Goal: Task Accomplishment & Management: Use online tool/utility

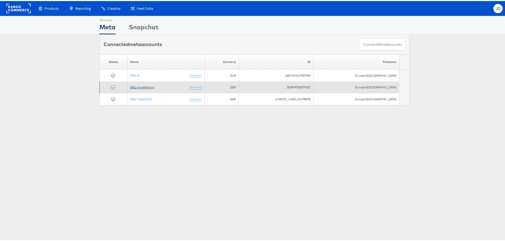
click at [151, 85] on link "B&Q remarketing" at bounding box center [142, 86] width 24 height 4
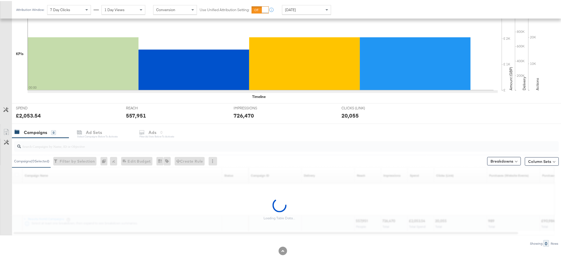
scroll to position [118, 0]
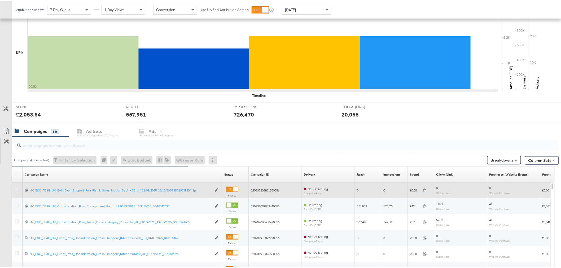
click at [16, 189] on icon at bounding box center [17, 189] width 4 height 4
click at [0, 0] on input "checkbox" at bounding box center [0, 0] width 0 height 0
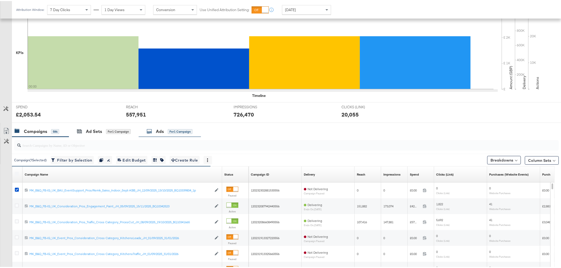
click at [161, 131] on div "Ads" at bounding box center [160, 130] width 8 height 6
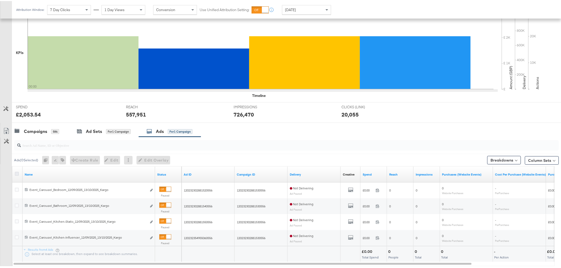
click at [15, 173] on icon at bounding box center [17, 173] width 4 height 4
click at [0, 0] on input "checkbox" at bounding box center [0, 0] width 0 height 0
click at [149, 159] on span "Edit Overlay Edit overlays for 4 ads" at bounding box center [150, 159] width 30 height 7
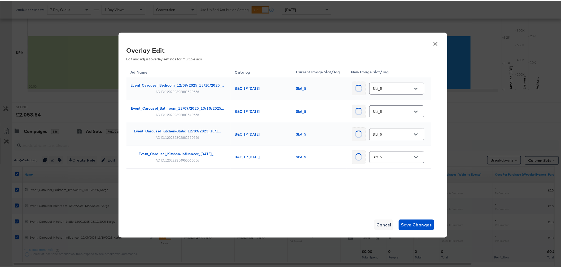
click at [410, 88] on div at bounding box center [415, 88] width 11 height 8
click at [410, 88] on button "Open" at bounding box center [413, 88] width 8 height 8
click at [388, 113] on div "Slot_9" at bounding box center [389, 109] width 28 height 5
type input "Slot_9"
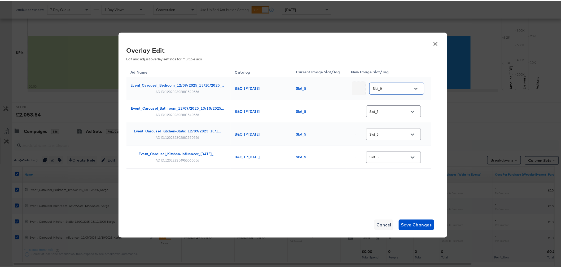
click at [393, 110] on input "Slot_5" at bounding box center [389, 111] width 42 height 6
click at [396, 161] on div "Slot_9" at bounding box center [392, 158] width 24 height 5
type input "Slot_9"
click at [394, 132] on input "Slot_5" at bounding box center [389, 133] width 42 height 6
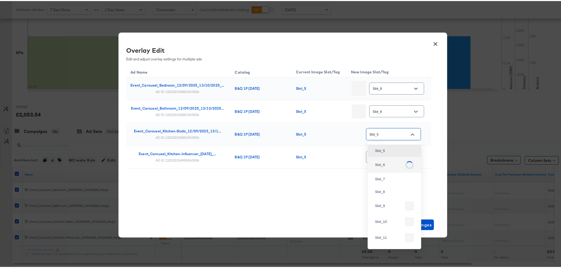
scroll to position [193, 0]
click at [382, 205] on div "Slot_9" at bounding box center [394, 198] width 45 height 13
type input "Slot_9"
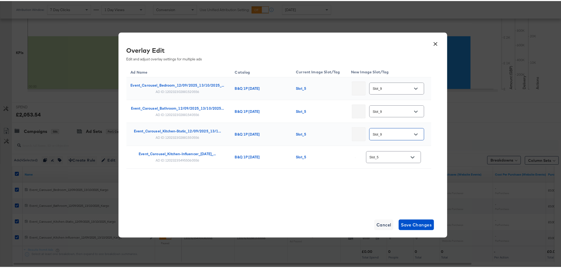
click at [387, 156] on input "Slot_5" at bounding box center [389, 156] width 42 height 6
click at [387, 99] on div "Slot_9" at bounding box center [394, 92] width 45 height 13
type input "Slot_9"
click at [397, 191] on div "Ad Name Catalog Current Image Slot/Tag New Image Slot/Tag Event_Carousel_Bedroo…" at bounding box center [278, 129] width 305 height 130
click at [417, 224] on span "Save Changes" at bounding box center [416, 223] width 31 height 7
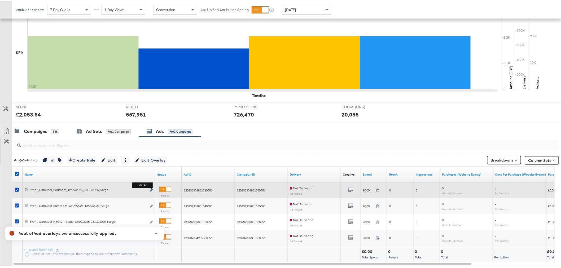
click at [150, 189] on icon "link" at bounding box center [151, 189] width 3 height 3
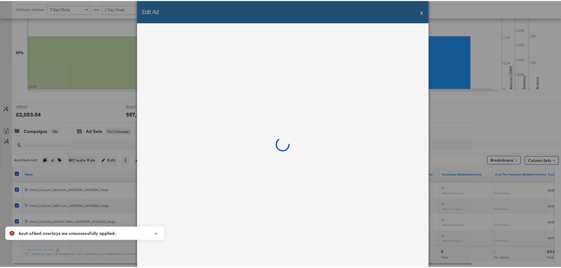
click at [156, 233] on icon "button" at bounding box center [156, 232] width 4 height 3
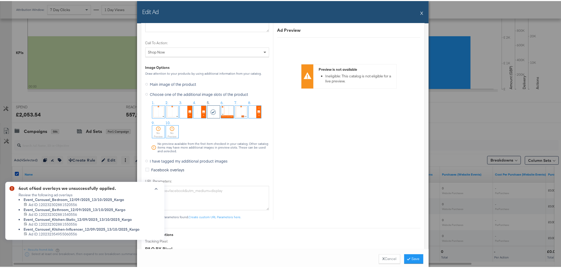
scroll to position [648, 0]
click at [157, 130] on div "No Preview" at bounding box center [158, 132] width 12 height 7
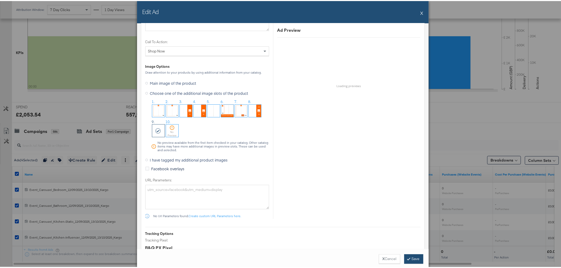
click at [411, 258] on button "Save" at bounding box center [413, 258] width 19 height 10
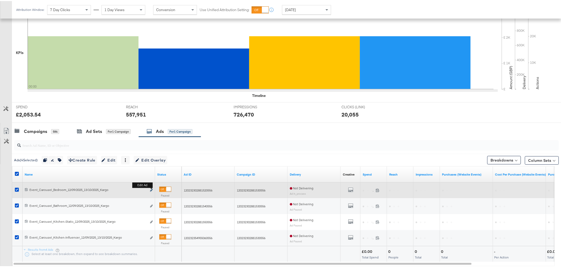
click at [151, 189] on icon "link" at bounding box center [151, 189] width 3 height 3
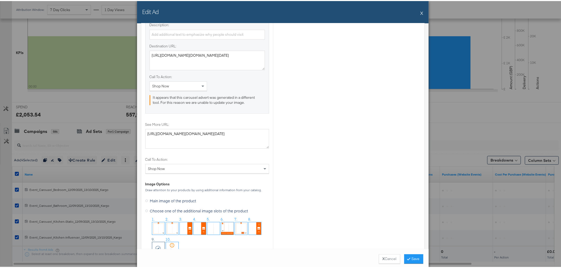
scroll to position [559, 0]
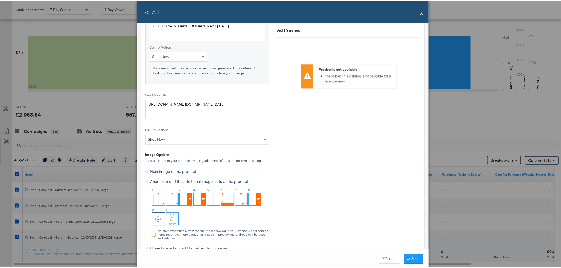
click at [420, 10] on button "X" at bounding box center [421, 12] width 3 height 11
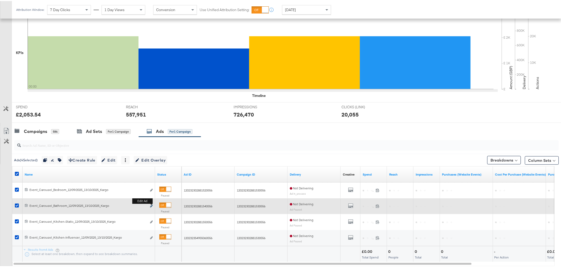
click at [151, 205] on icon "link" at bounding box center [151, 205] width 3 height 3
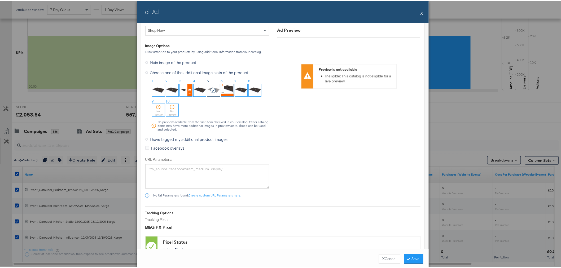
scroll to position [677, 0]
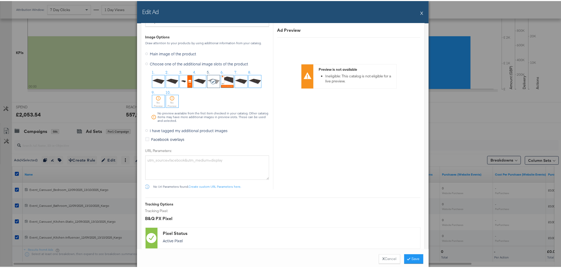
click at [156, 99] on icon at bounding box center [158, 97] width 5 height 5
click at [411, 256] on button "Save" at bounding box center [413, 258] width 19 height 10
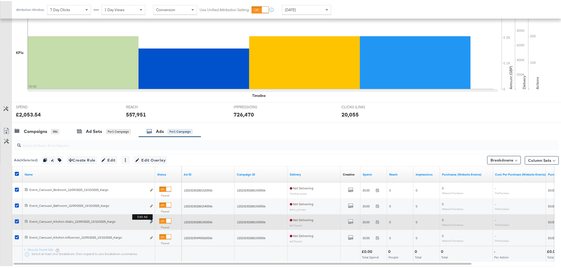
click at [150, 221] on icon "link" at bounding box center [151, 221] width 3 height 3
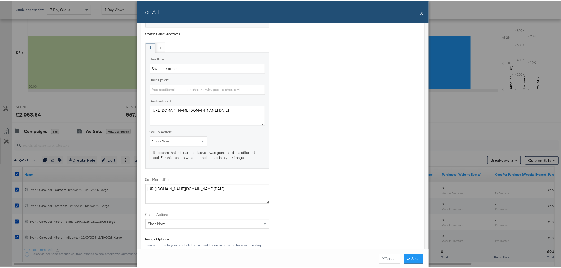
scroll to position [559, 0]
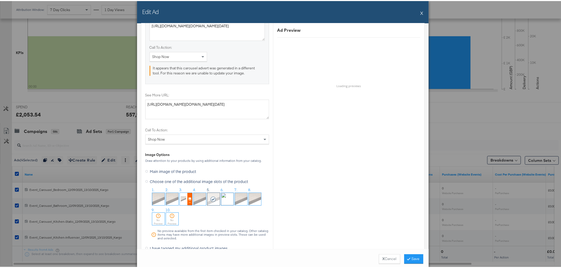
click at [158, 218] on icon at bounding box center [158, 214] width 5 height 5
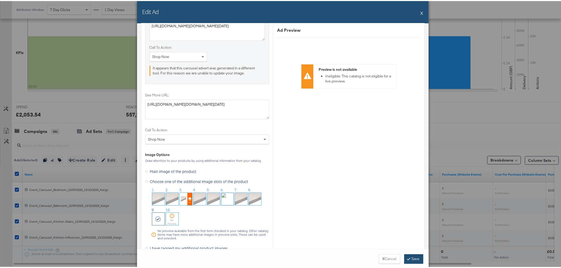
click at [412, 257] on button "Save" at bounding box center [413, 258] width 19 height 10
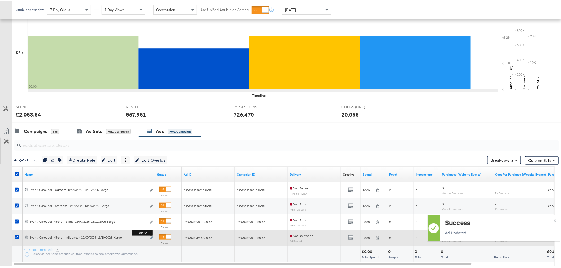
click at [151, 236] on icon "link" at bounding box center [151, 237] width 3 height 3
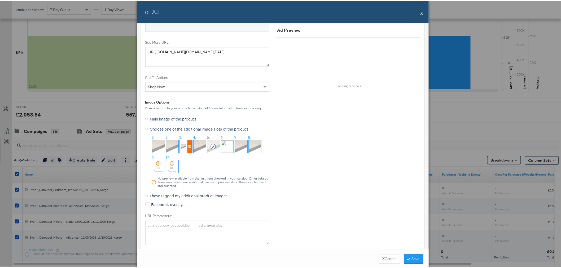
scroll to position [677, 0]
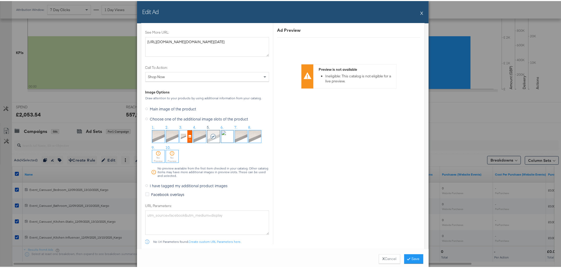
click at [154, 155] on div "No Preview" at bounding box center [158, 158] width 12 height 7
click at [409, 260] on button "Save" at bounding box center [413, 258] width 19 height 10
